Goal: Task Accomplishment & Management: Complete application form

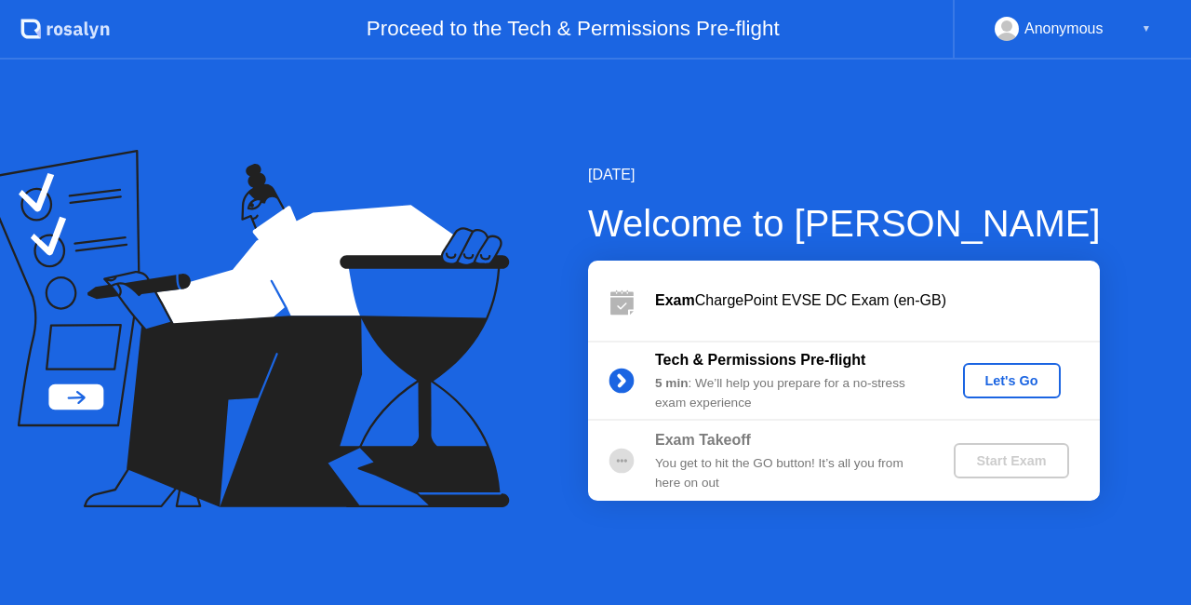
click at [1009, 374] on div "Let's Go" at bounding box center [1012, 380] width 83 height 15
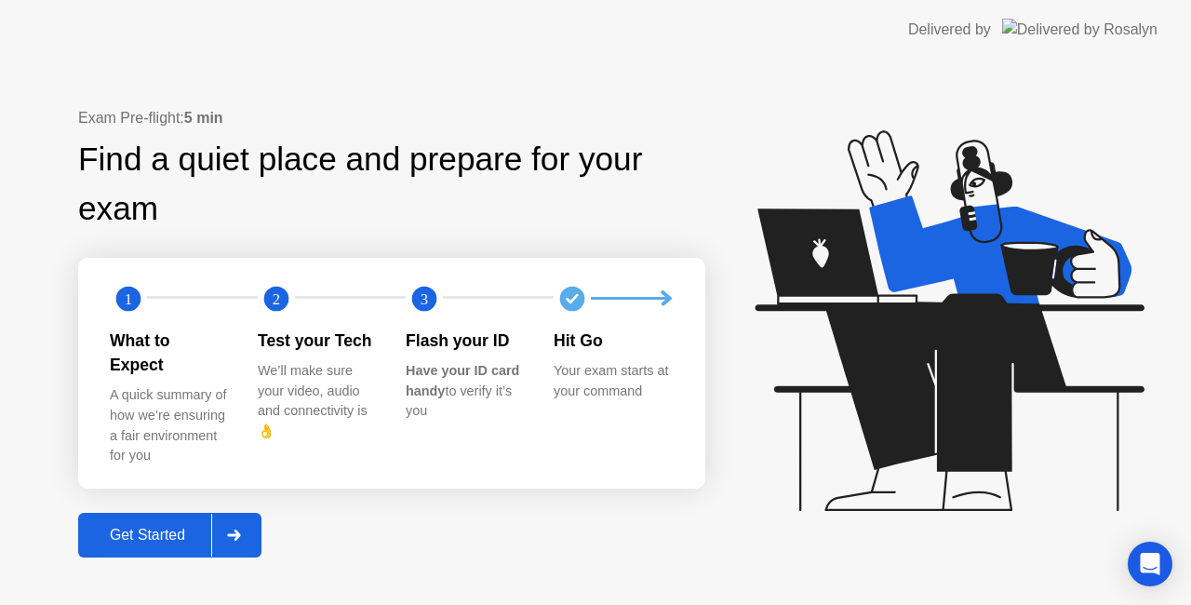
click at [186, 531] on div "Get Started" at bounding box center [147, 535] width 127 height 17
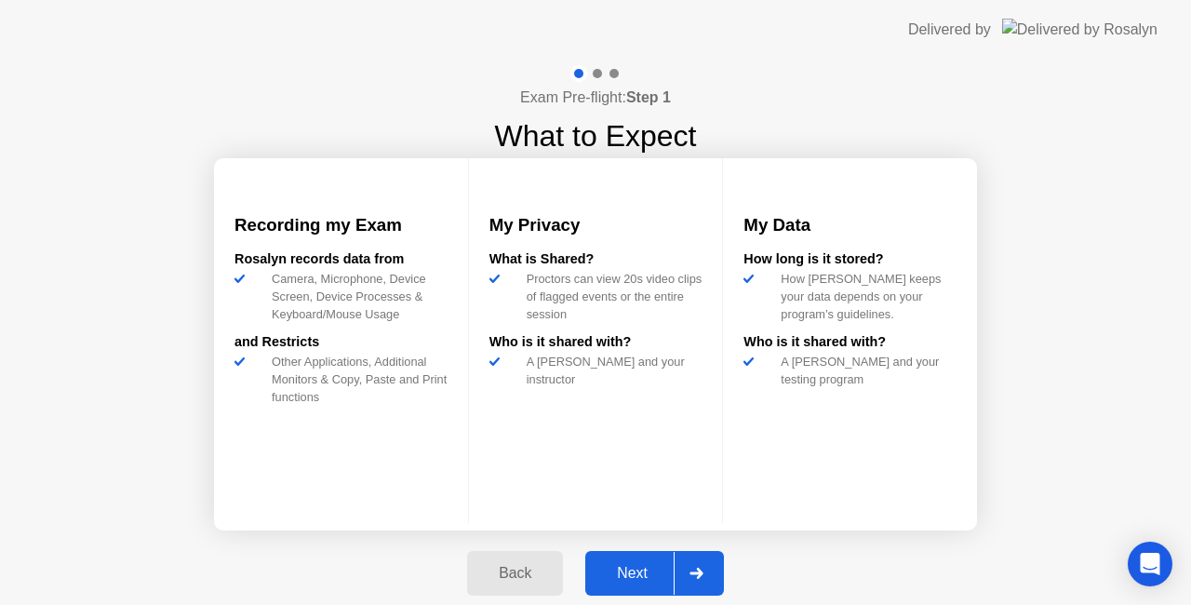
click at [635, 570] on div "Next" at bounding box center [632, 573] width 83 height 17
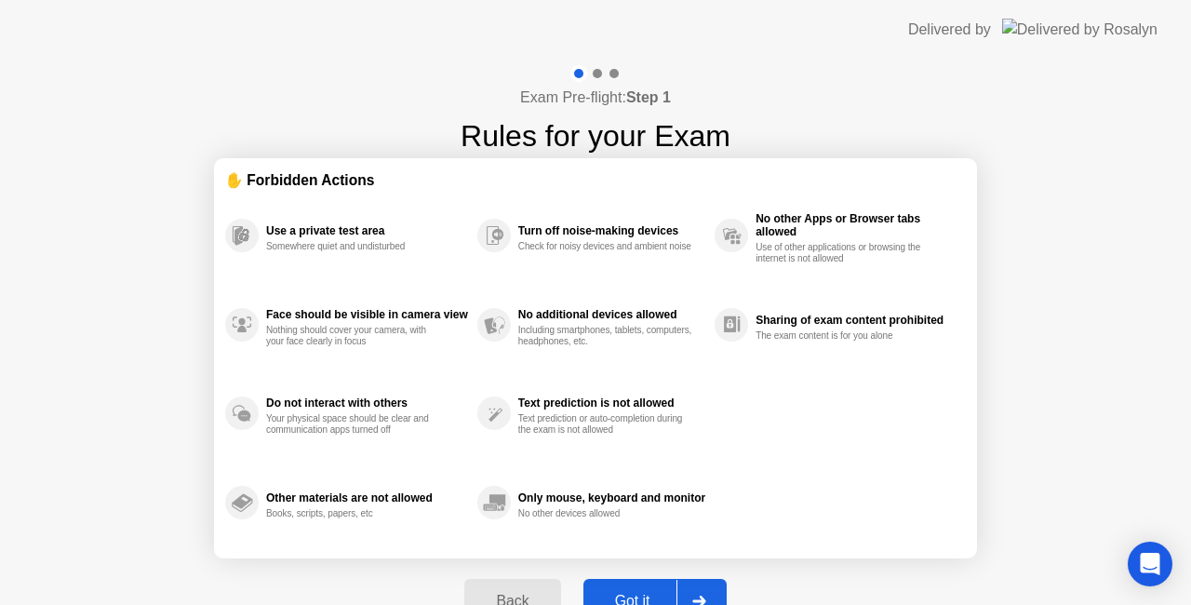
click at [640, 587] on button "Got it" at bounding box center [655, 601] width 143 height 45
select select "**********"
select select "*******"
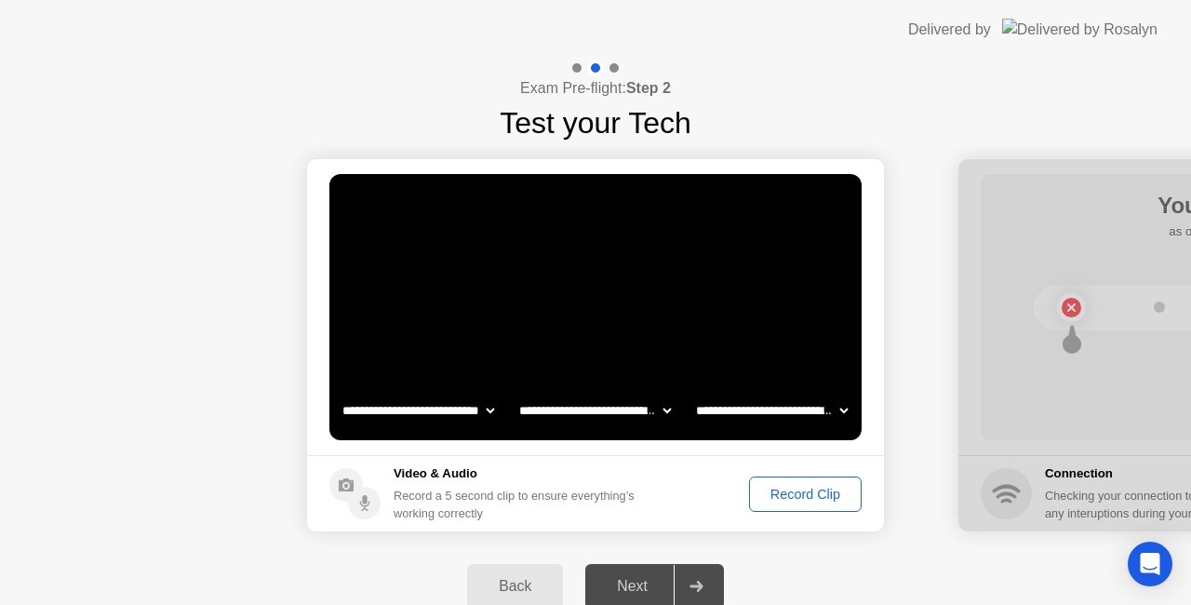
click at [799, 487] on div "Record Clip" at bounding box center [806, 494] width 100 height 15
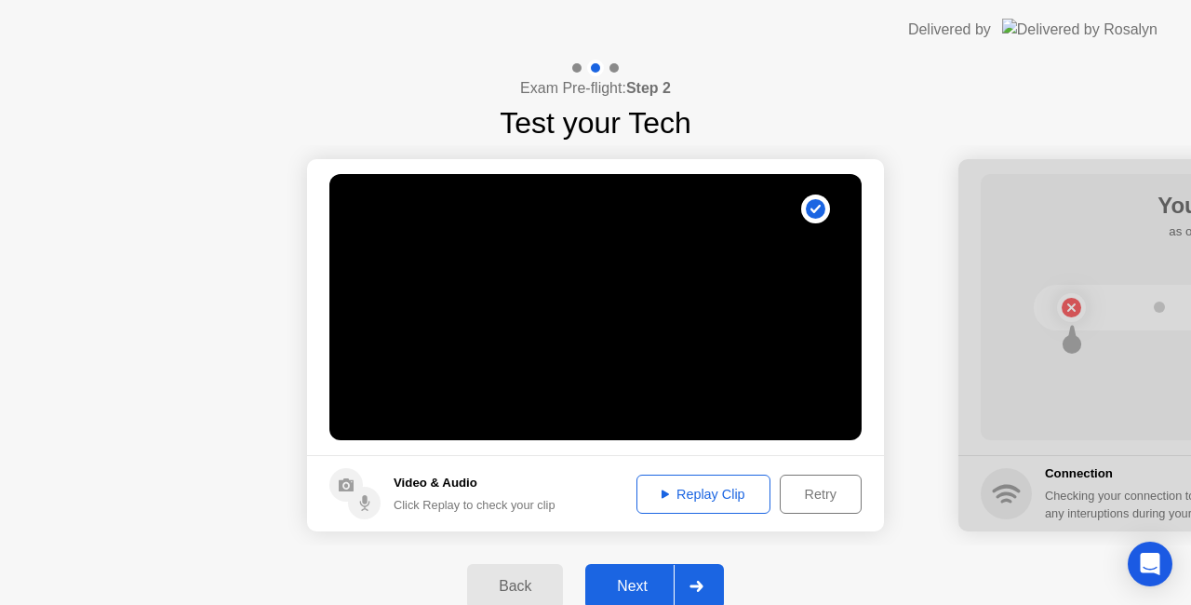
click at [645, 583] on div "Next" at bounding box center [632, 586] width 83 height 17
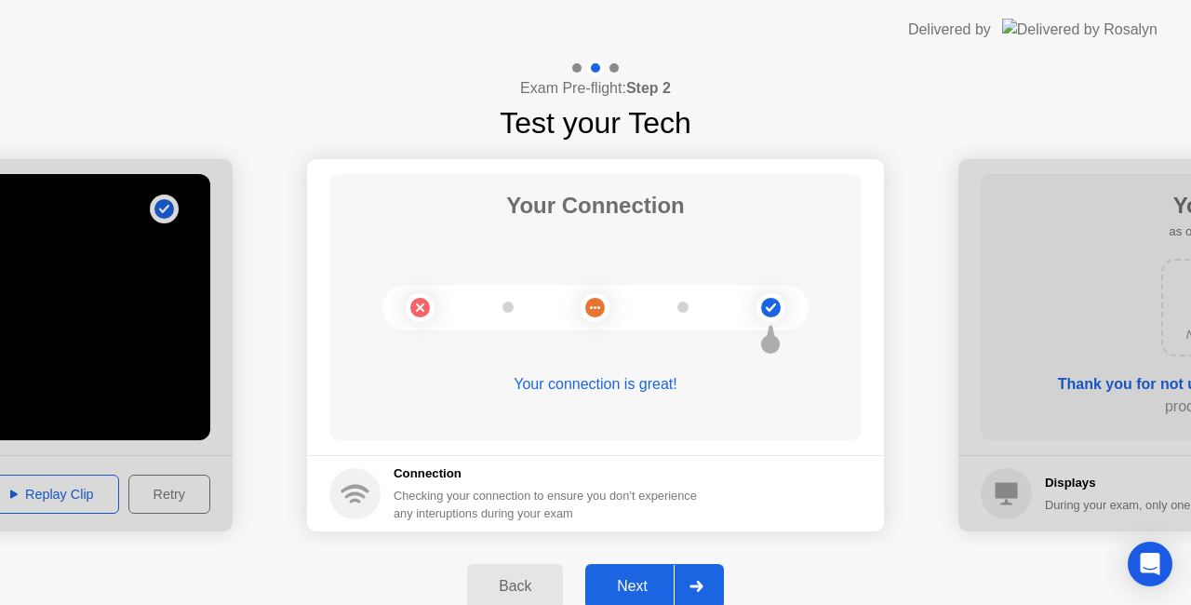
click at [645, 583] on div "Next" at bounding box center [632, 586] width 83 height 17
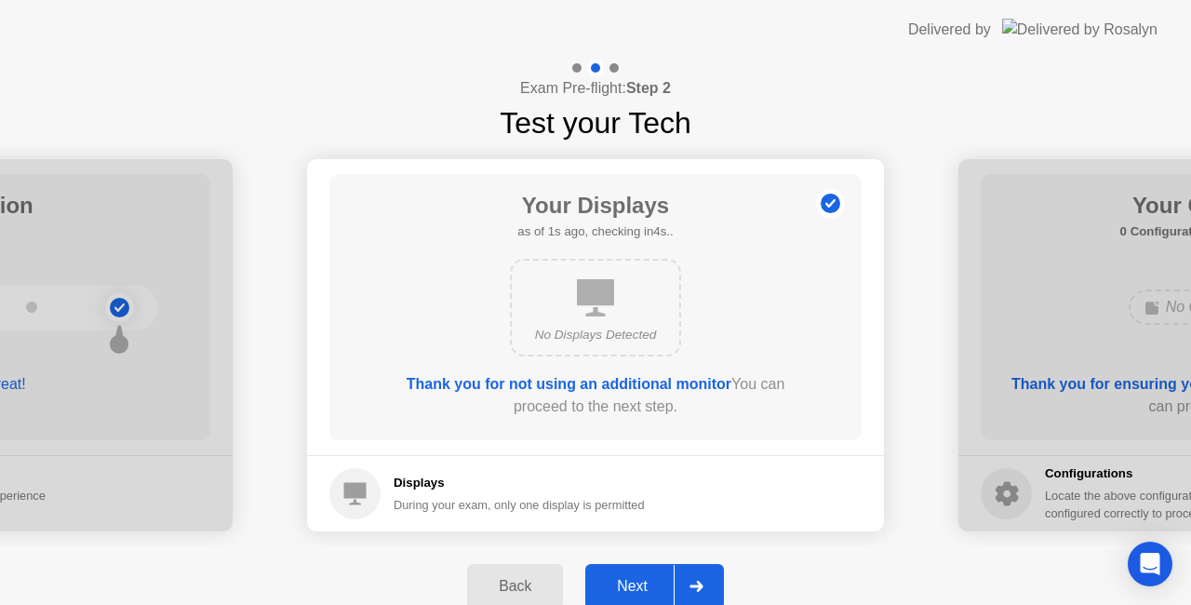
click at [645, 583] on div "Next" at bounding box center [632, 586] width 83 height 17
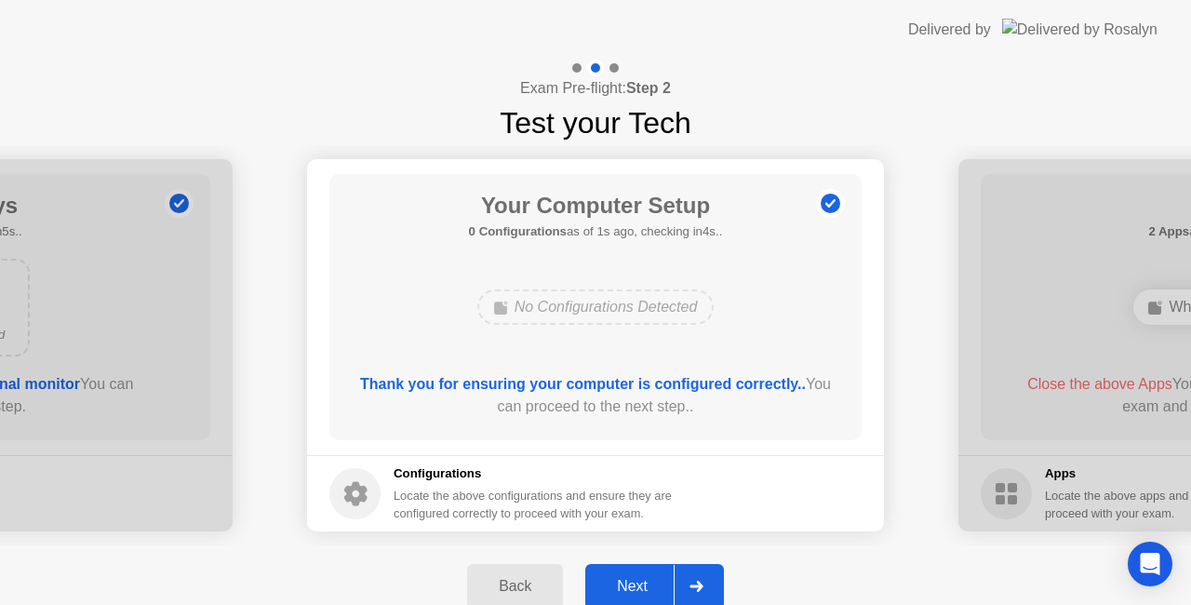
click at [645, 583] on div "Next" at bounding box center [632, 586] width 83 height 17
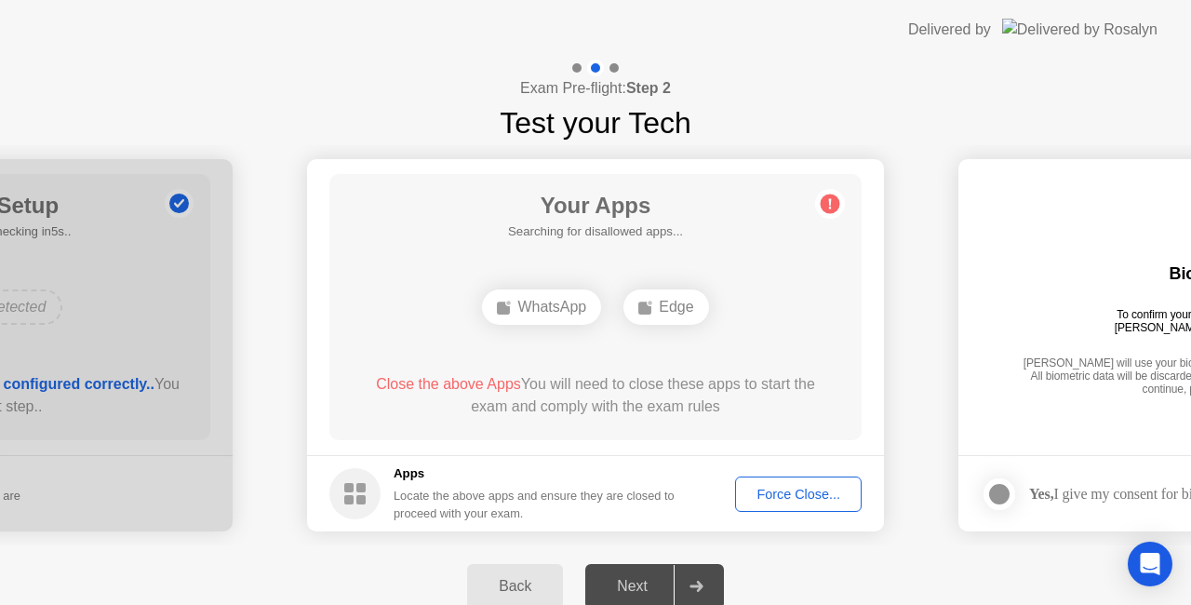
click at [777, 497] on div "Force Close..." at bounding box center [799, 494] width 114 height 15
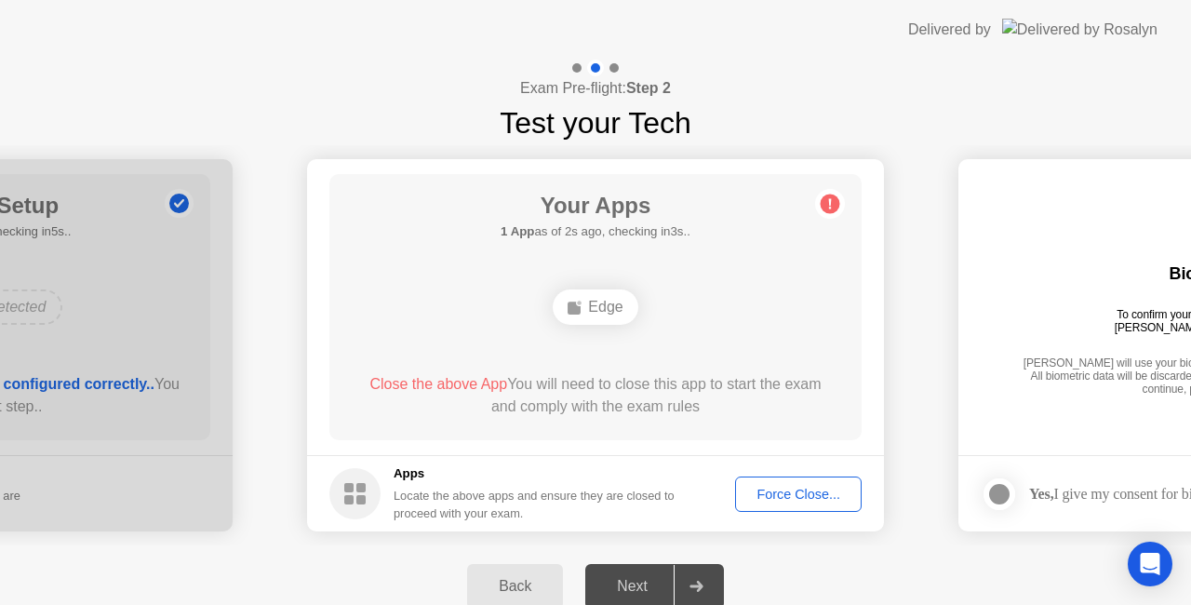
click at [780, 503] on button "Force Close..." at bounding box center [798, 493] width 127 height 35
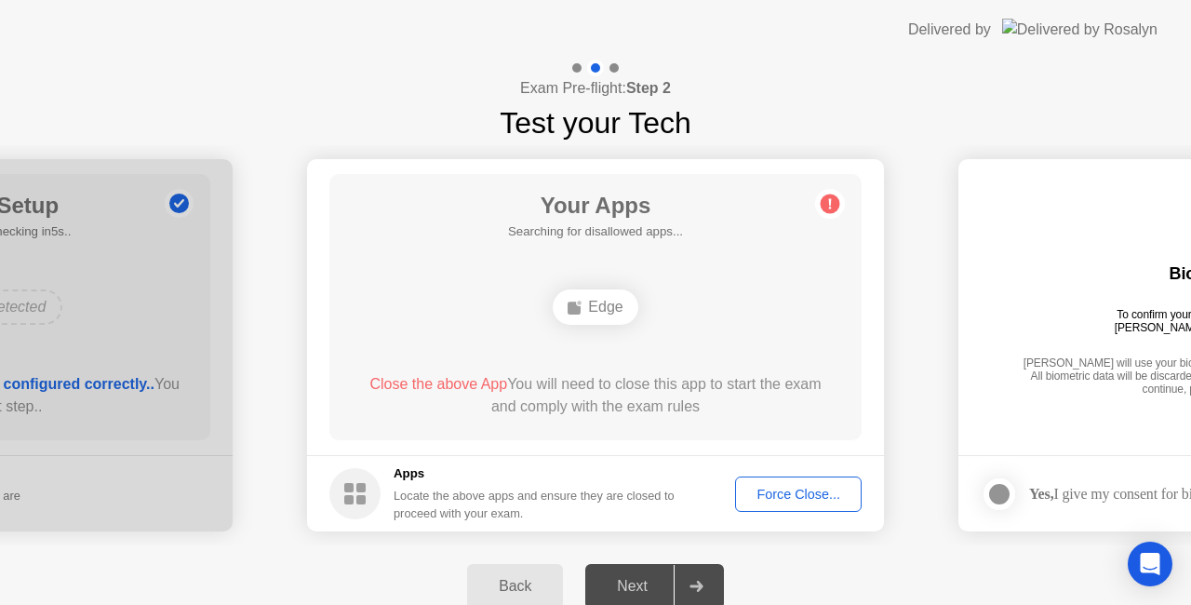
click at [683, 305] on div "Edge" at bounding box center [595, 307] width 426 height 50
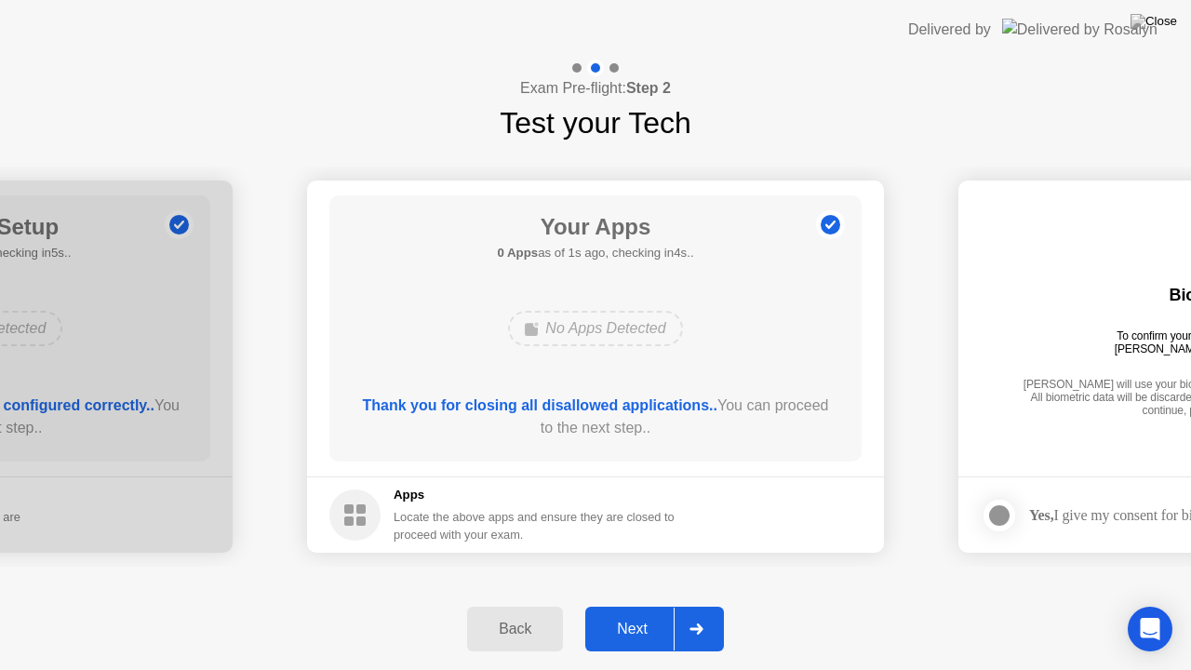
click at [640, 604] on button "Next" at bounding box center [654, 629] width 139 height 45
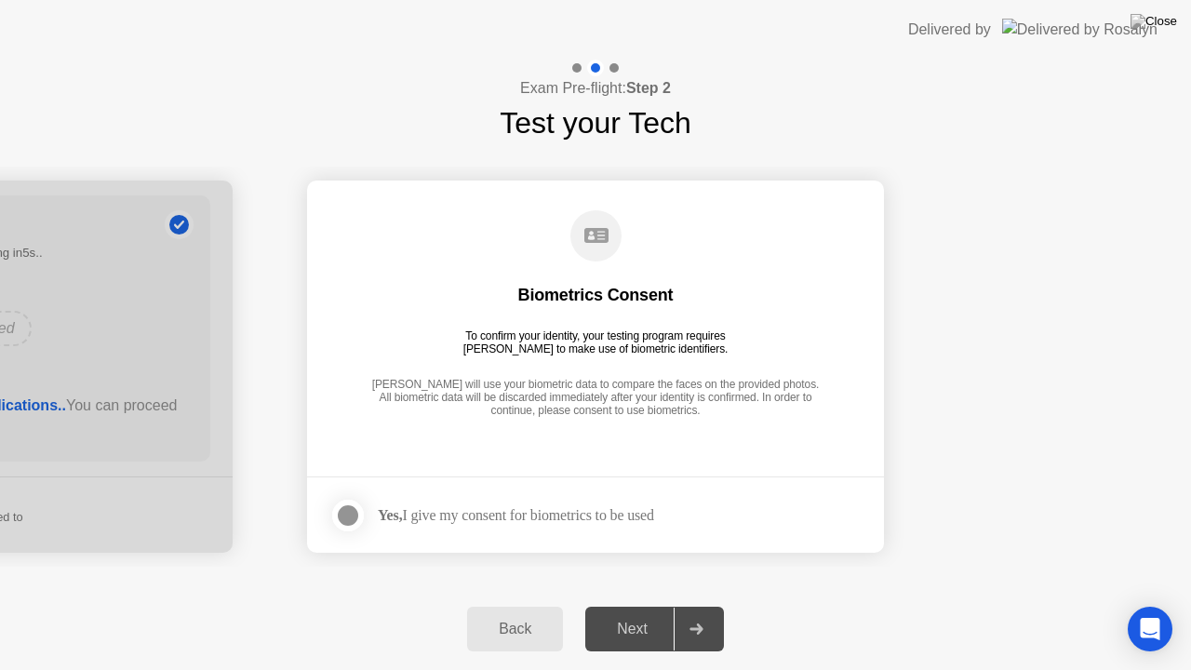
click at [353, 516] on div at bounding box center [348, 515] width 22 height 22
click at [654, 604] on div "Next" at bounding box center [632, 629] width 83 height 17
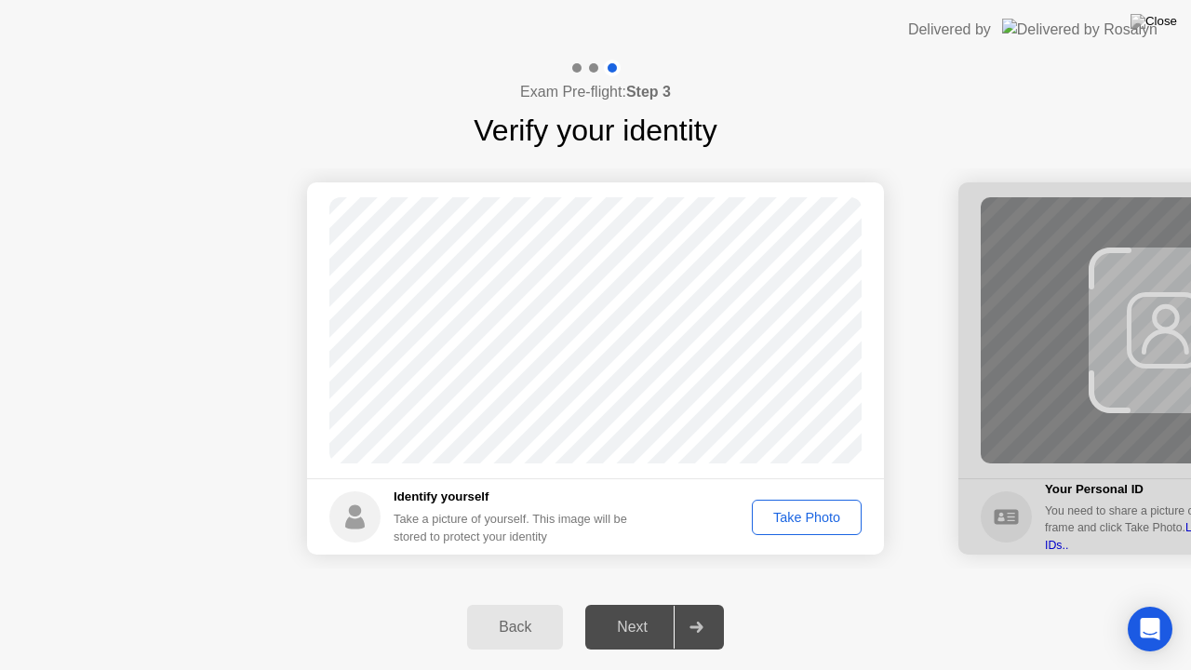
click at [790, 520] on div "Take Photo" at bounding box center [806, 517] width 97 height 15
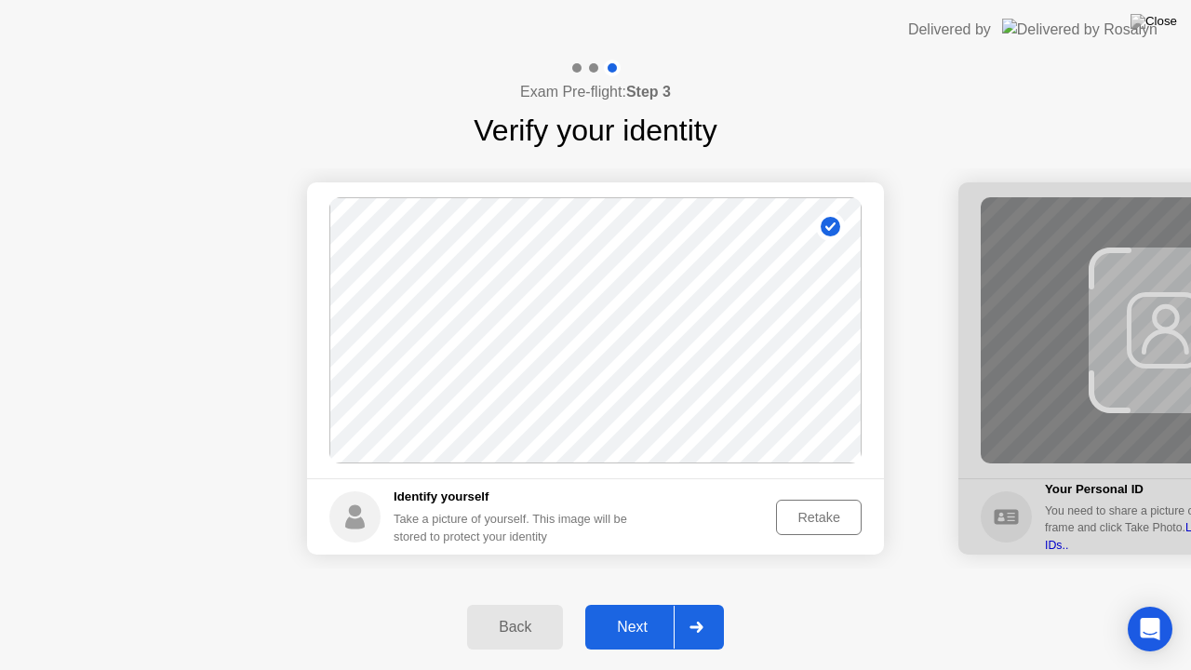
click at [636, 604] on div "Next" at bounding box center [632, 627] width 83 height 17
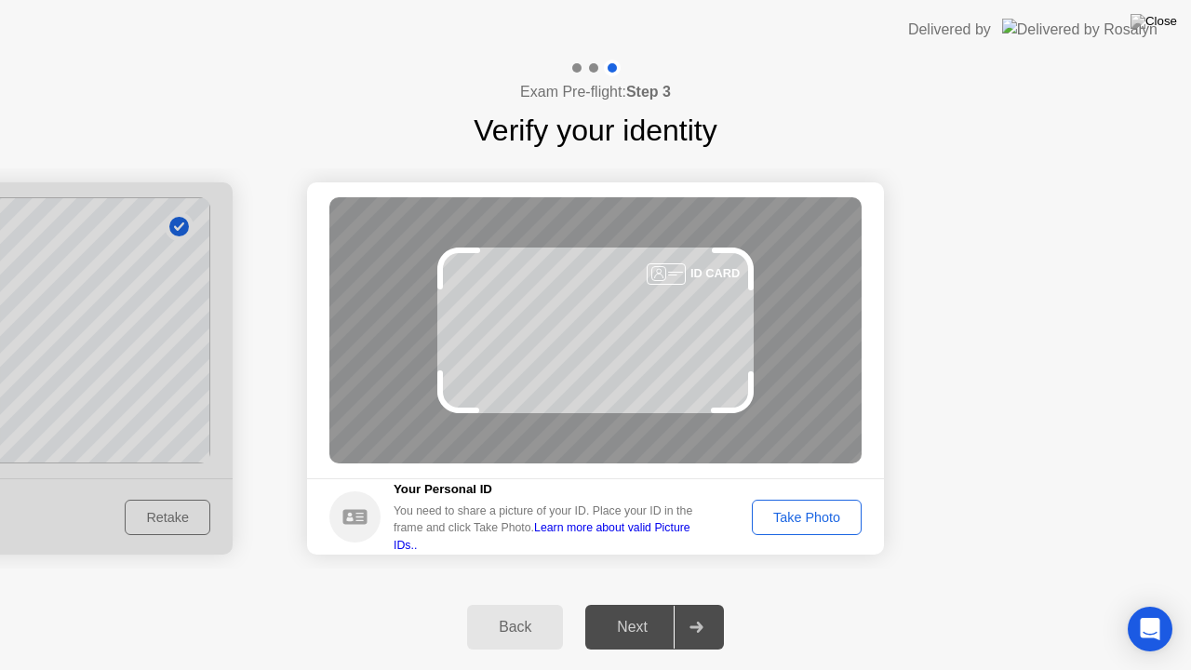
click at [807, 517] on div "Take Photo" at bounding box center [806, 517] width 97 height 15
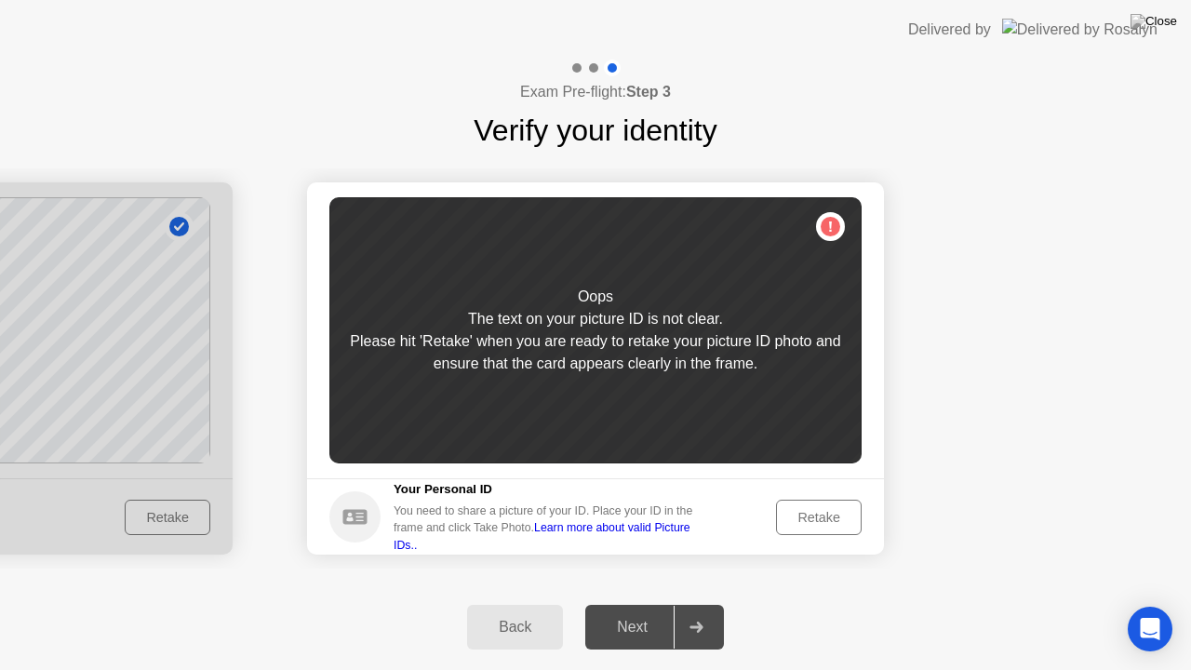
click at [807, 517] on div "Retake" at bounding box center [819, 517] width 73 height 15
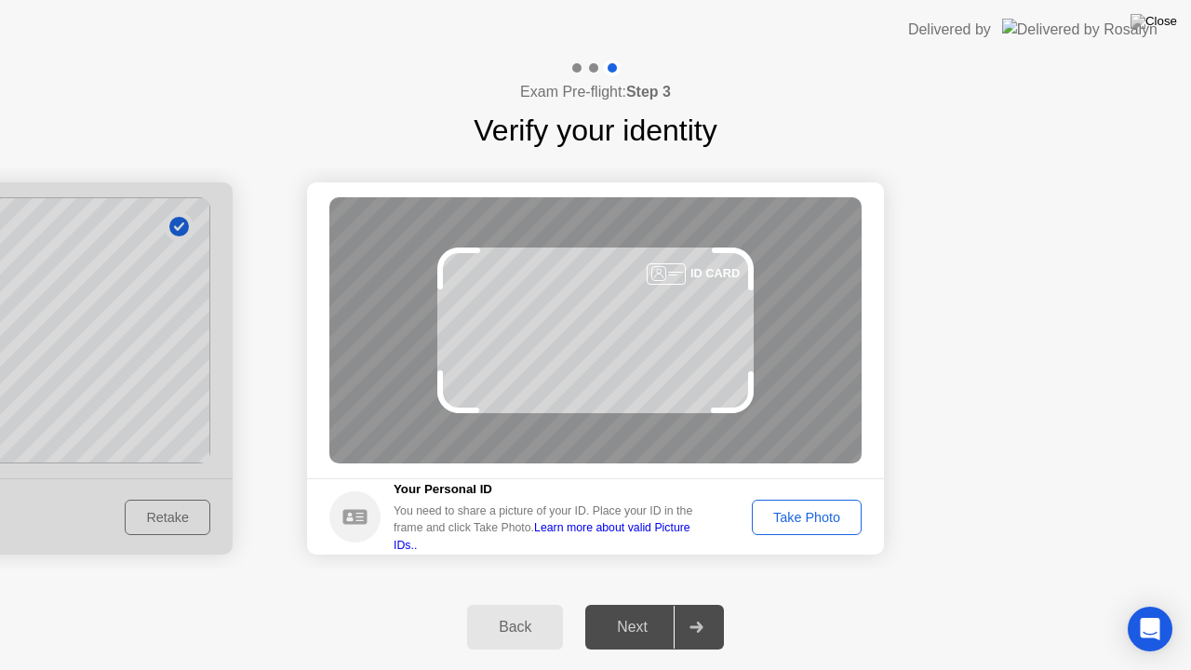
click at [807, 517] on div "Take Photo" at bounding box center [806, 517] width 97 height 15
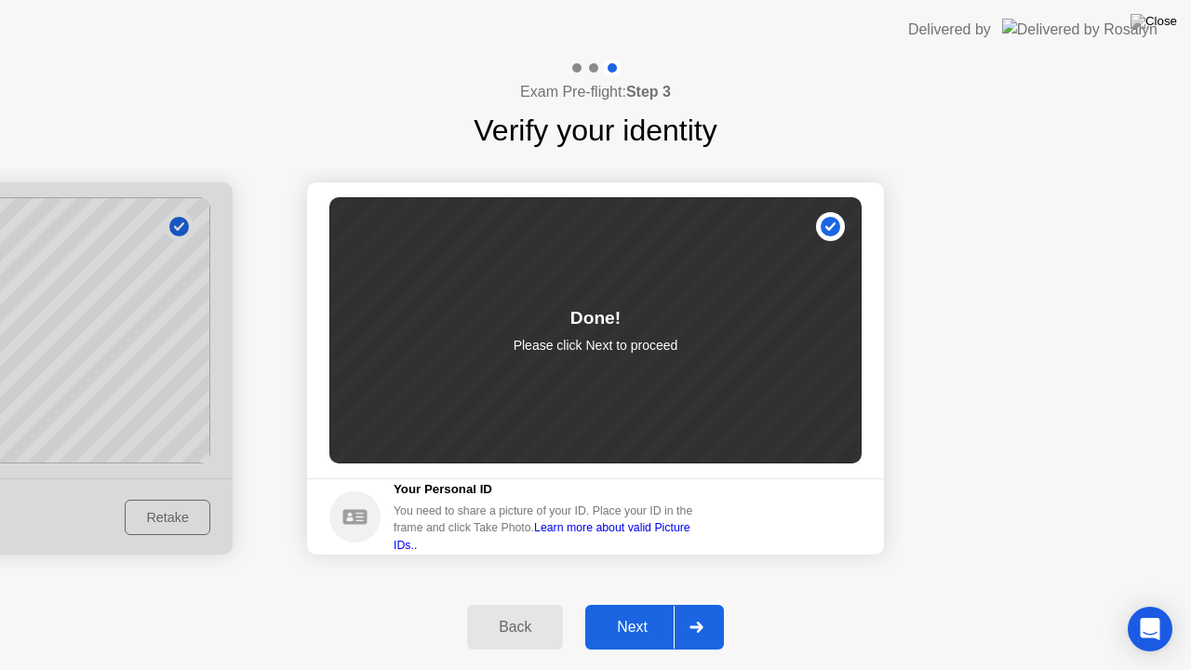
click at [625, 604] on div "Next" at bounding box center [632, 627] width 83 height 17
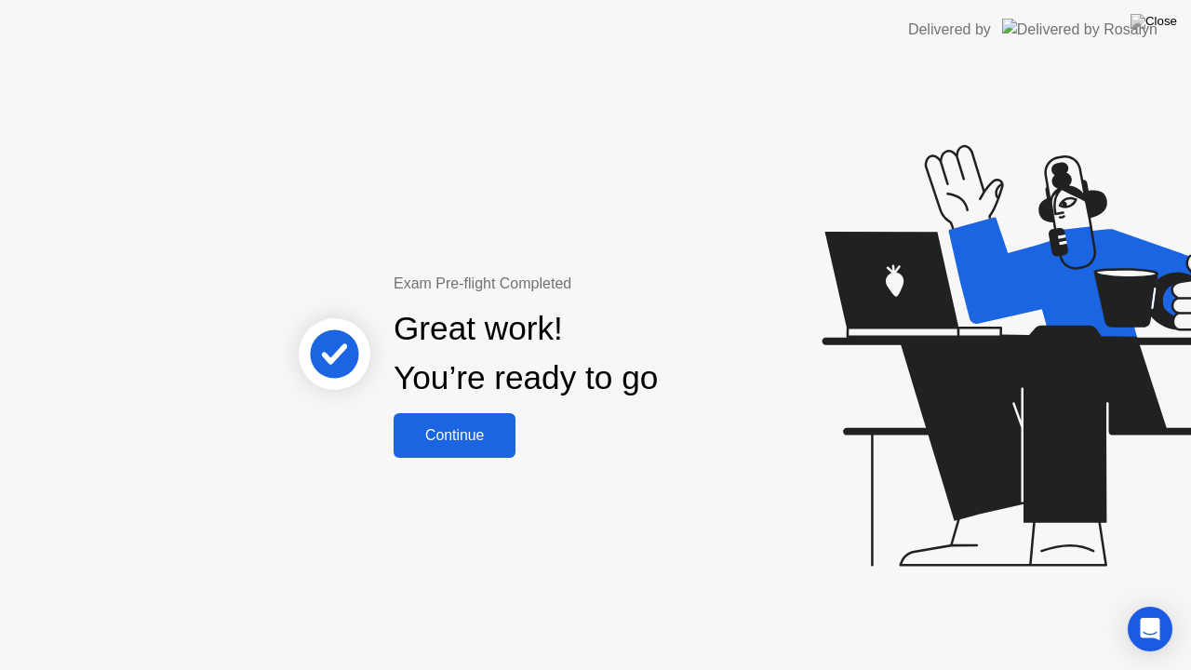
click at [462, 431] on div "Continue" at bounding box center [454, 435] width 111 height 17
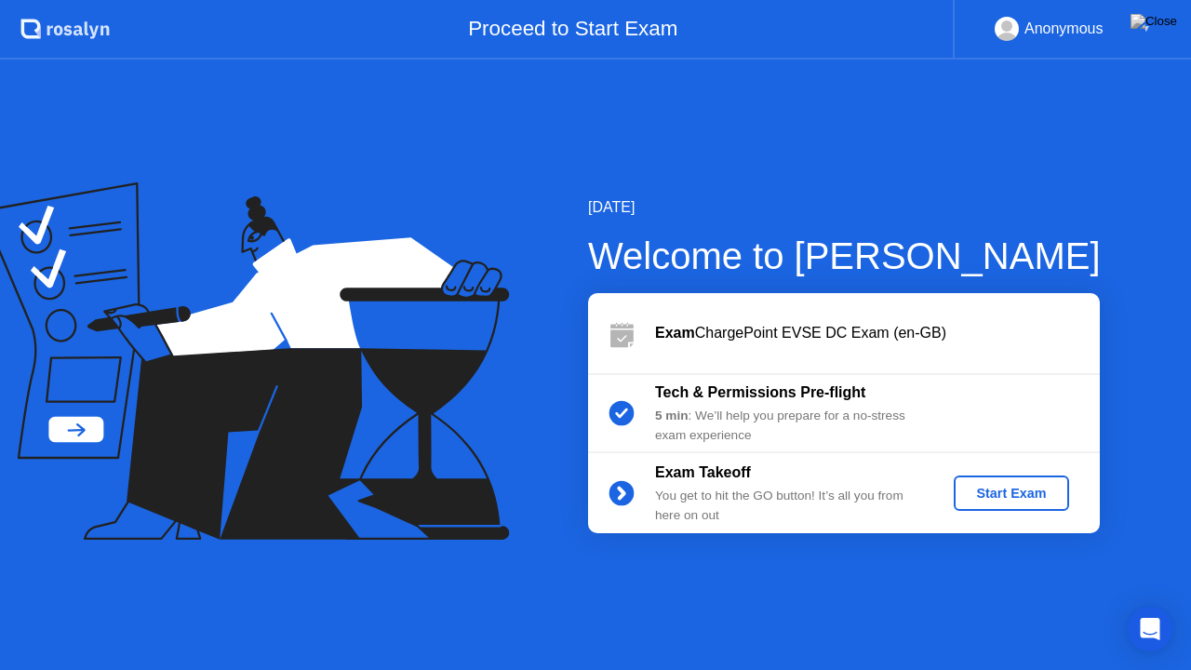
click at [992, 494] on div "Start Exam" at bounding box center [1011, 493] width 100 height 15
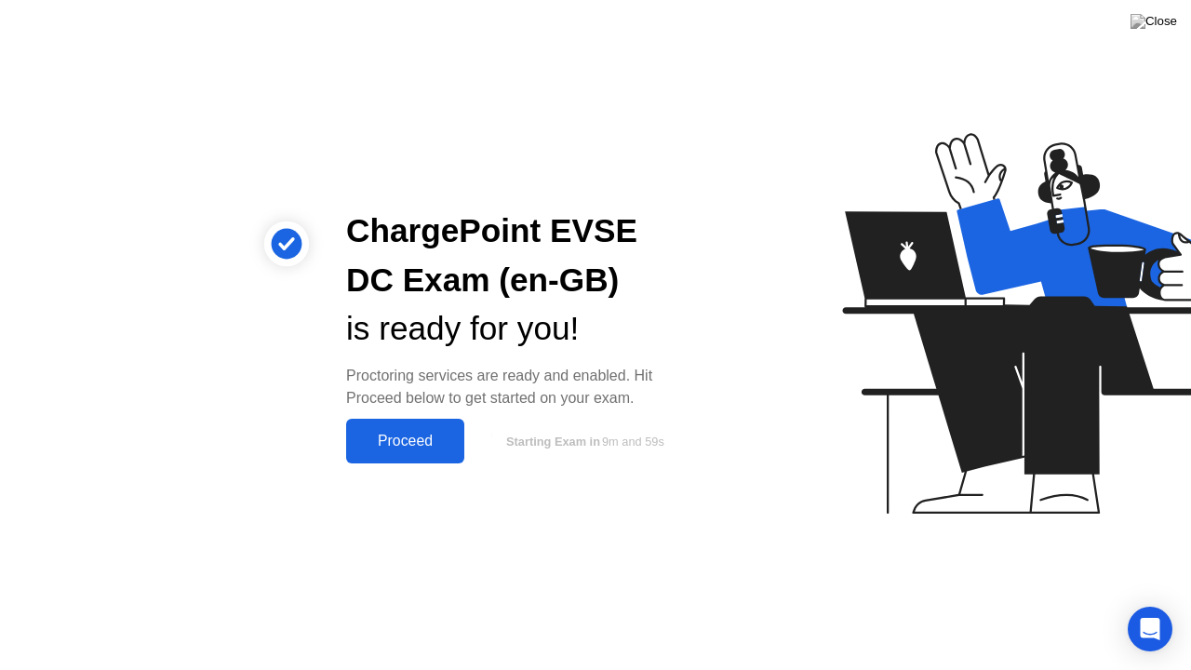
click at [419, 445] on div "Proceed" at bounding box center [405, 441] width 107 height 17
